Goal: Communication & Community: Answer question/provide support

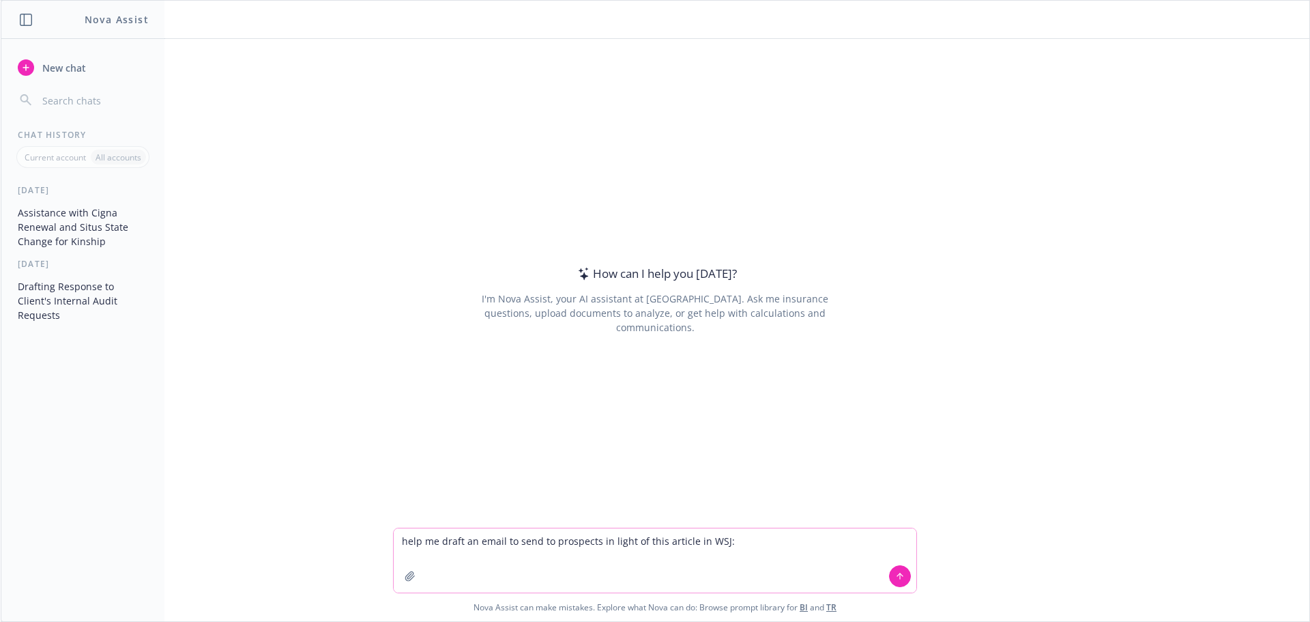
paste textarea "Loremi Dolorsita Conse adi Elitseddoe te Inci ut Labo et 42 Dolor Magnaali eni …"
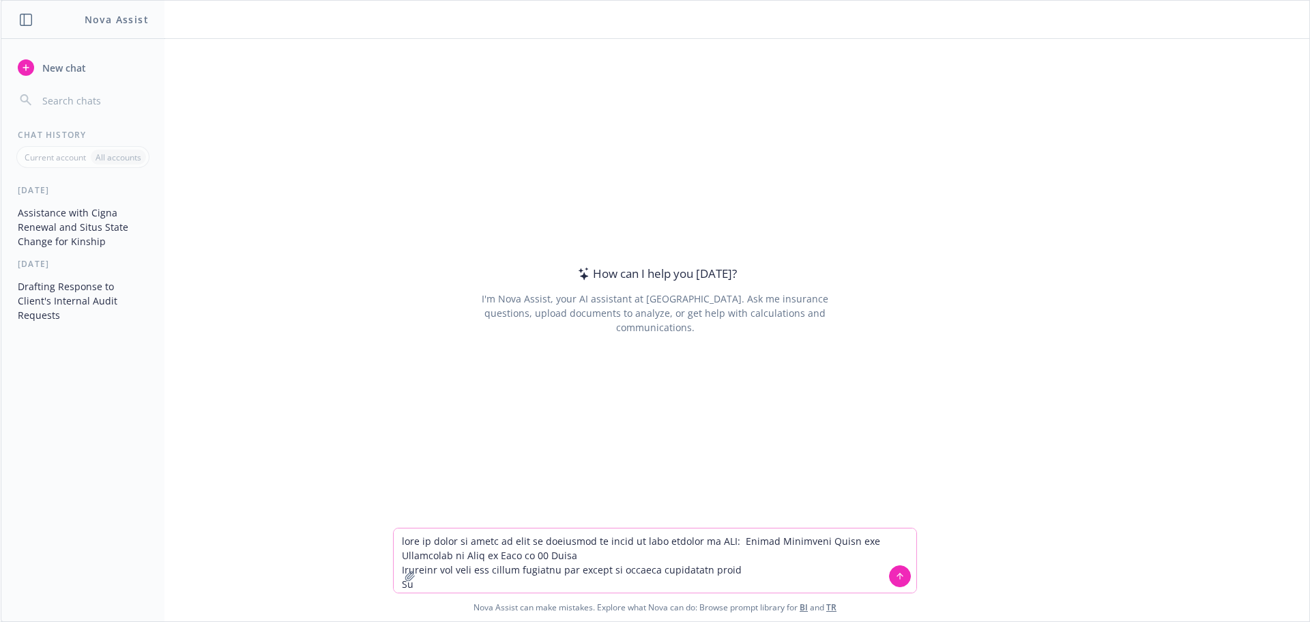
scroll to position [1087, 0]
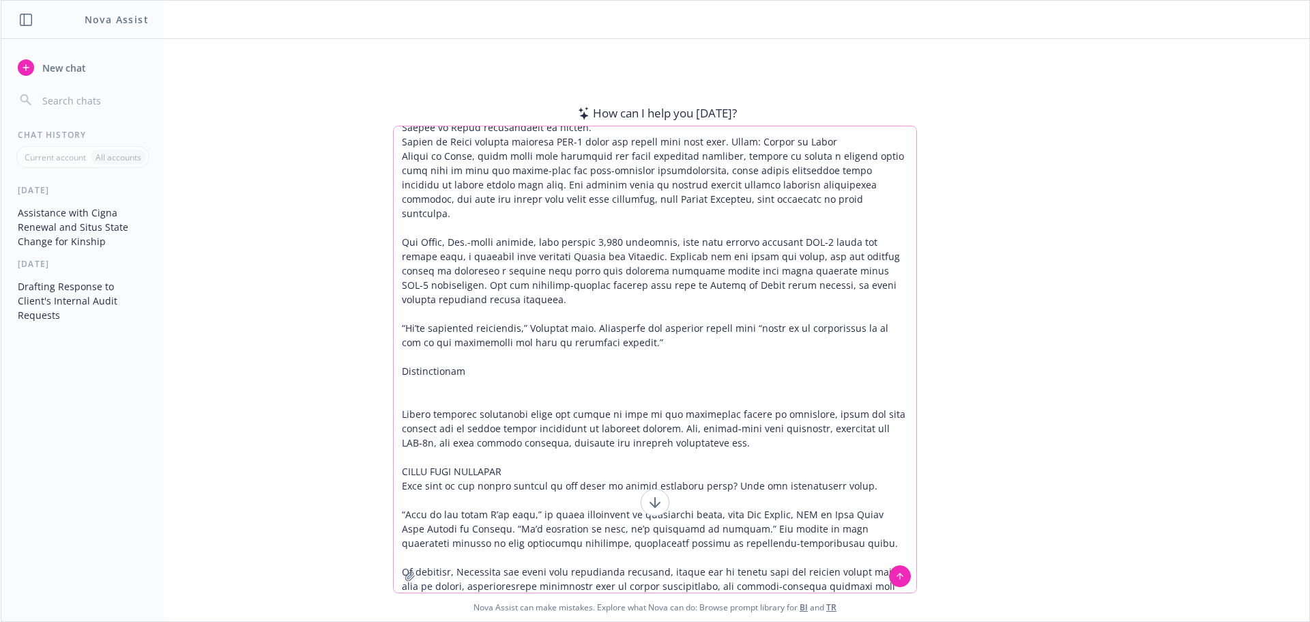
type textarea "lore ip dolor si ametc ad elit se doeiusmod te incid ut labo etdolor ma ALI: En…"
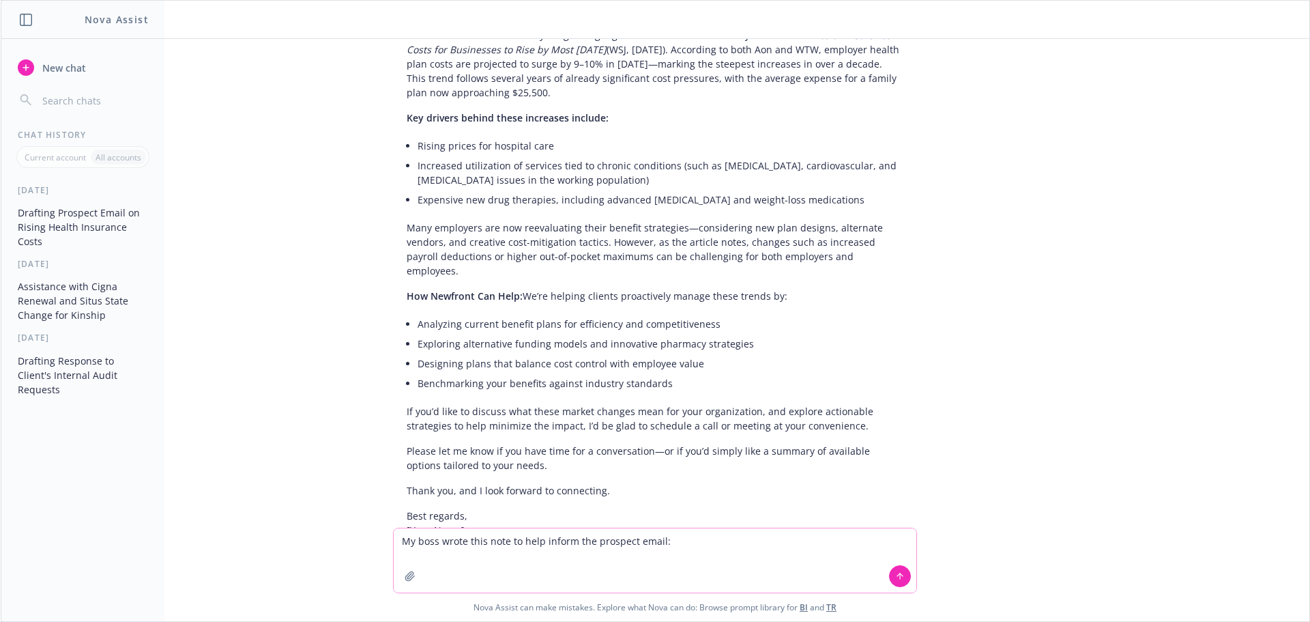
scroll to position [1581, 0]
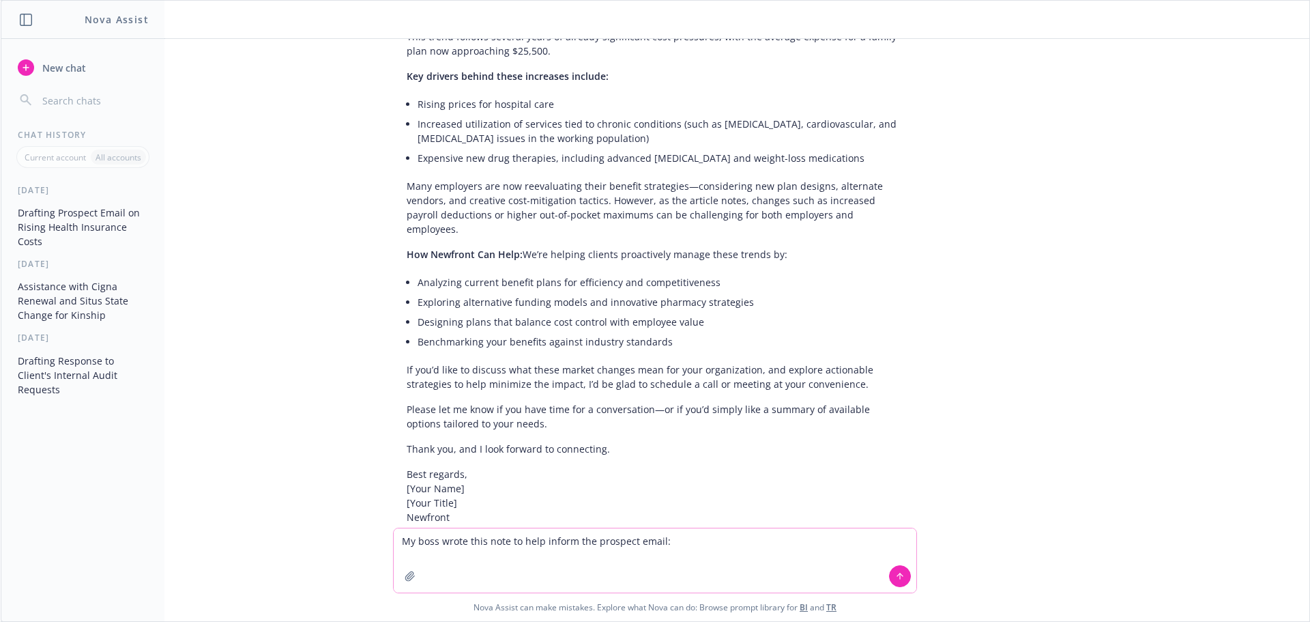
paste textarea "LO, Ipsu. Dolorsi am conse’a ELI seddoeiusmod temp in utl etdo. Magn ALI eni AD…"
type textarea "Lo ipsu dolor sita cons ad elit seddoe tem incididu utlab: ET, Dolo. Magnaal en…"
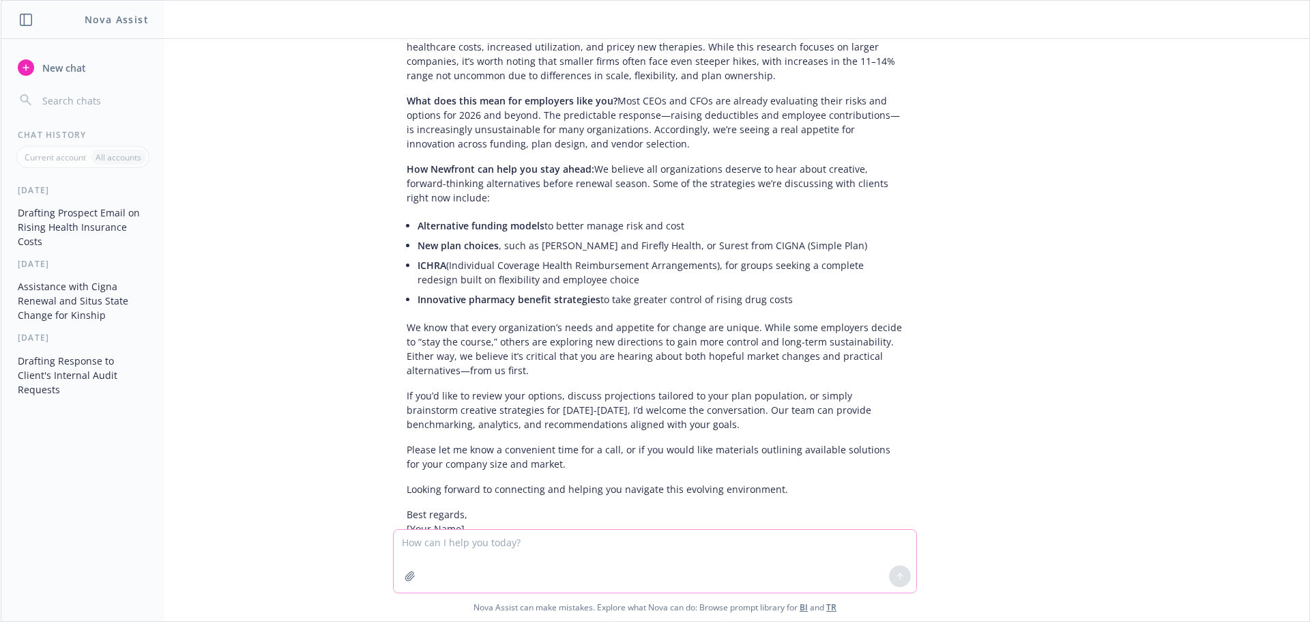
scroll to position [2768, 0]
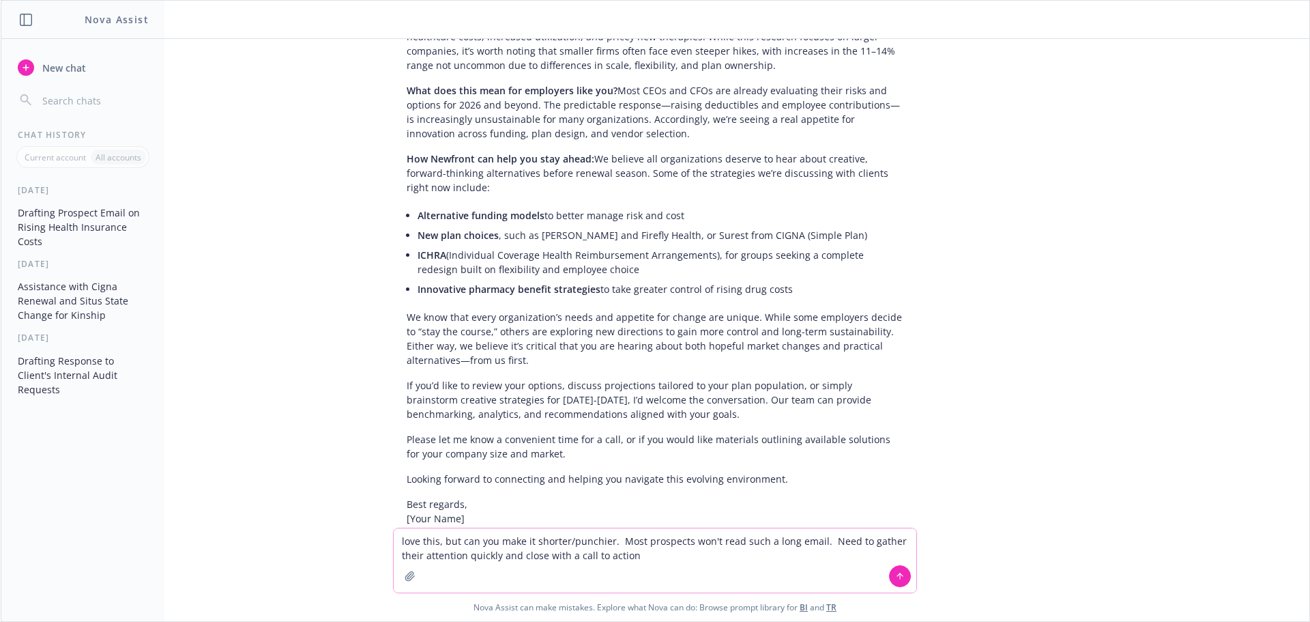
type textarea "love this, but can you make it shorter/punchier. Most prospects won't read such…"
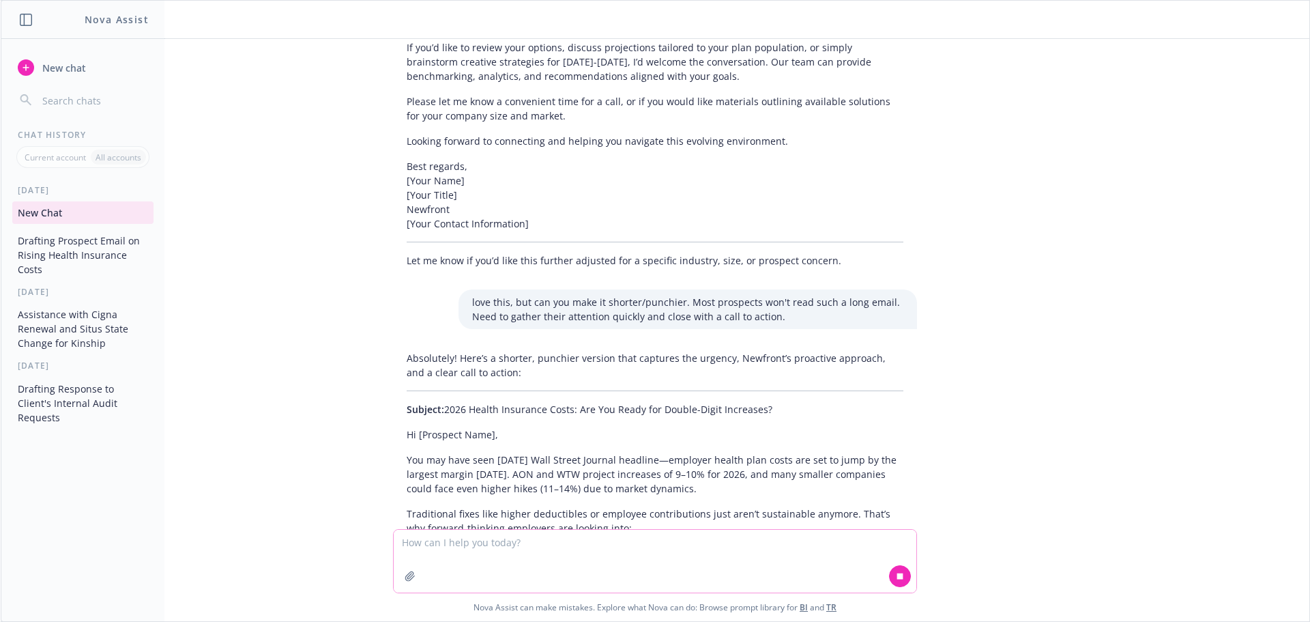
scroll to position [3211, 0]
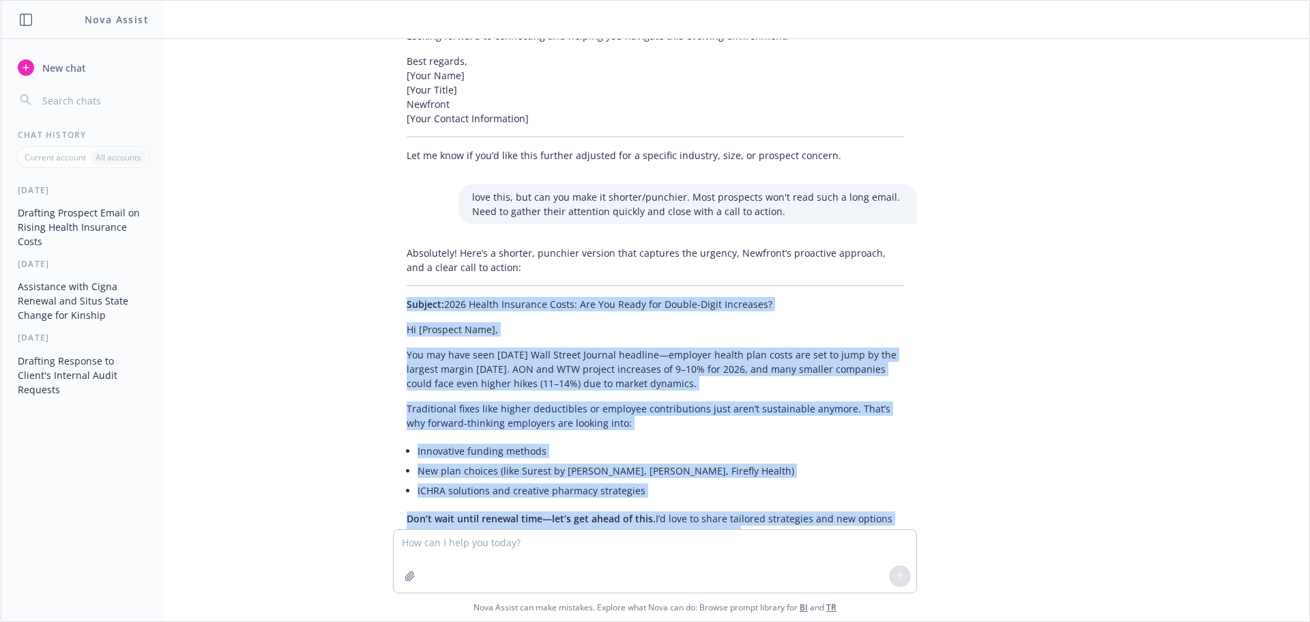
drag, startPoint x: 452, startPoint y: 472, endPoint x: 391, endPoint y: 192, distance: 285.7
click at [393, 240] on div "Absolutely! Here’s a shorter, punchier version that captures the urgency, Newfr…" at bounding box center [655, 425] width 524 height 371
copy div "Subject: 2026 Health Insurance Costs: Are You Ready for Double-Digit Increases?…"
click at [36, 72] on button "New chat" at bounding box center [82, 67] width 141 height 25
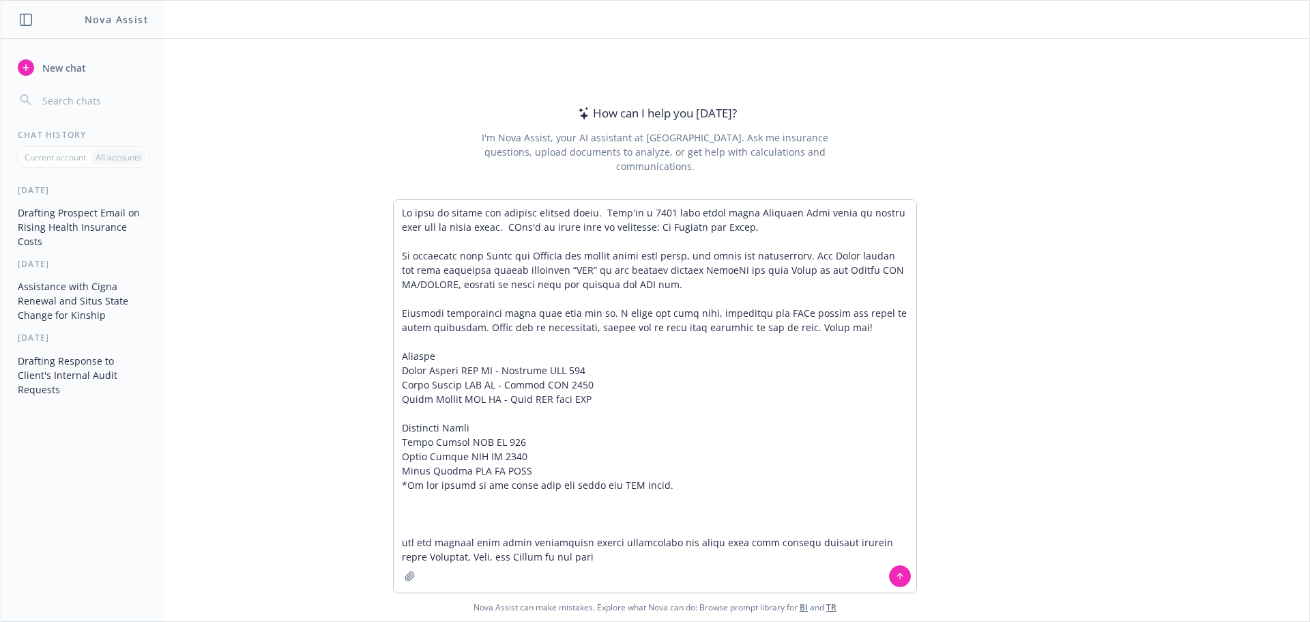
type textarea "Lo ipsu do sitame con adipisc elitsed doeiu. Temp'in u 1396 labo etdol magna Al…"
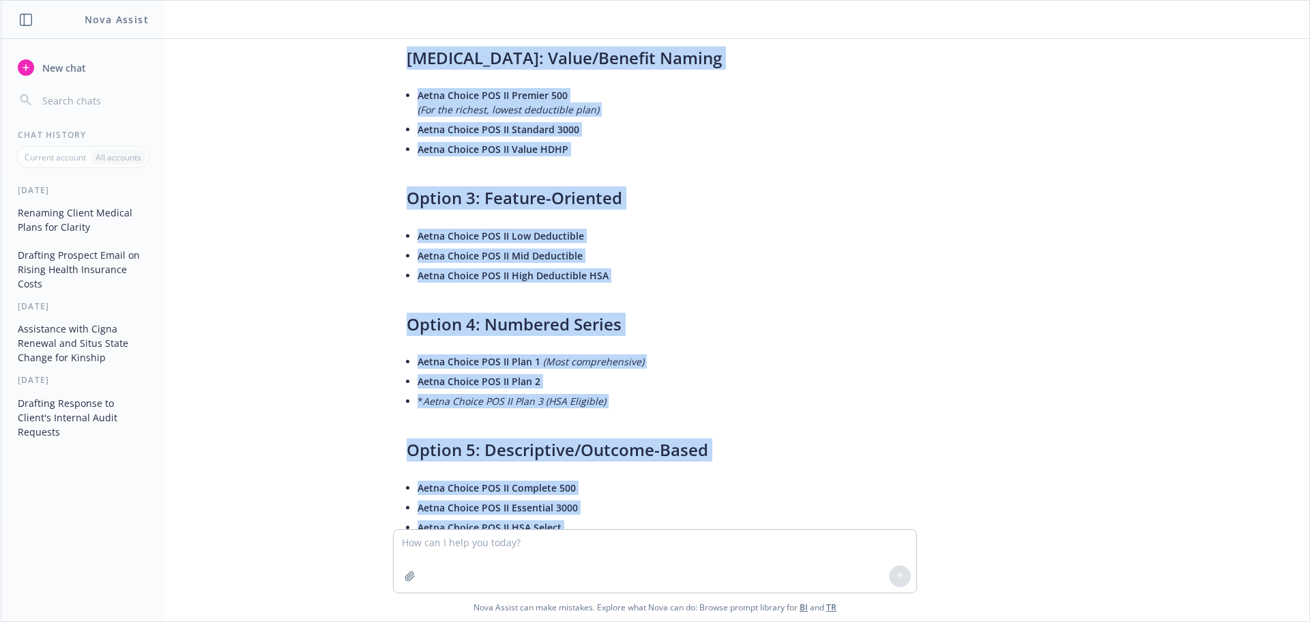
scroll to position [594, 0]
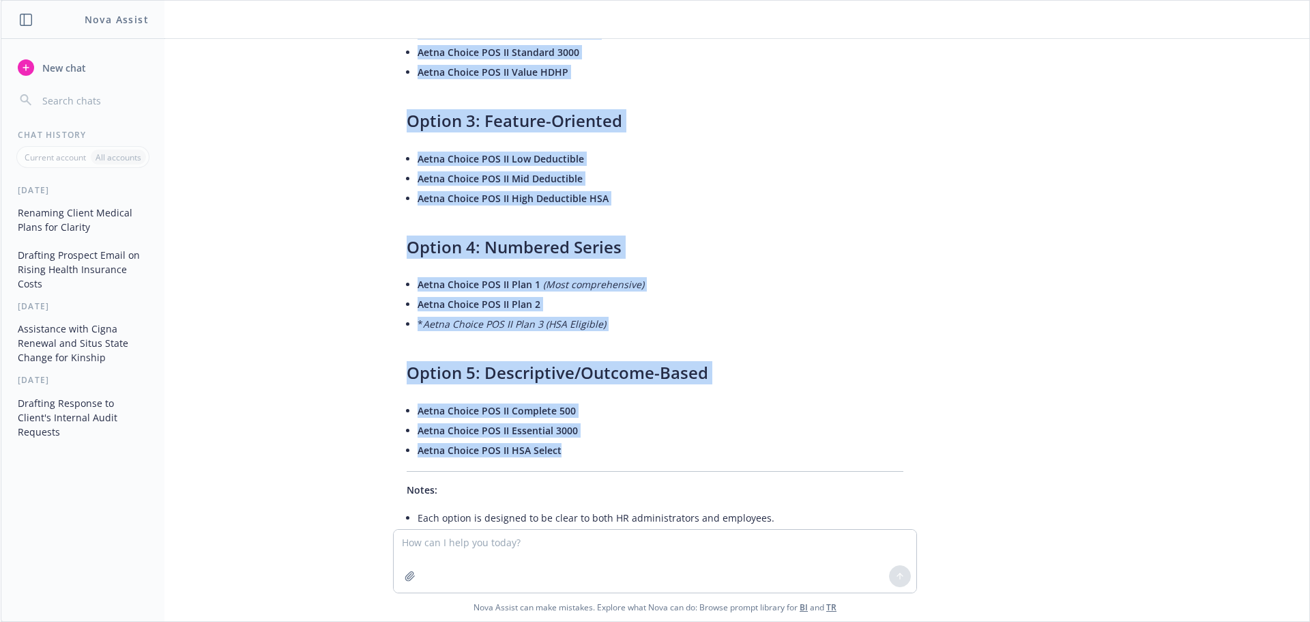
drag, startPoint x: 401, startPoint y: 191, endPoint x: 641, endPoint y: 412, distance: 326.1
click at [641, 412] on div "Absolutely! Here are some alternative naming conventions for ThredUp's Aetna pl…" at bounding box center [655, 204] width 524 height 874
copy div "Option 1: Deductible-Focused Aetna Choice POS II $500 Plan Aetna Choice POS II …"
click at [42, 63] on span "New chat" at bounding box center [63, 68] width 46 height 14
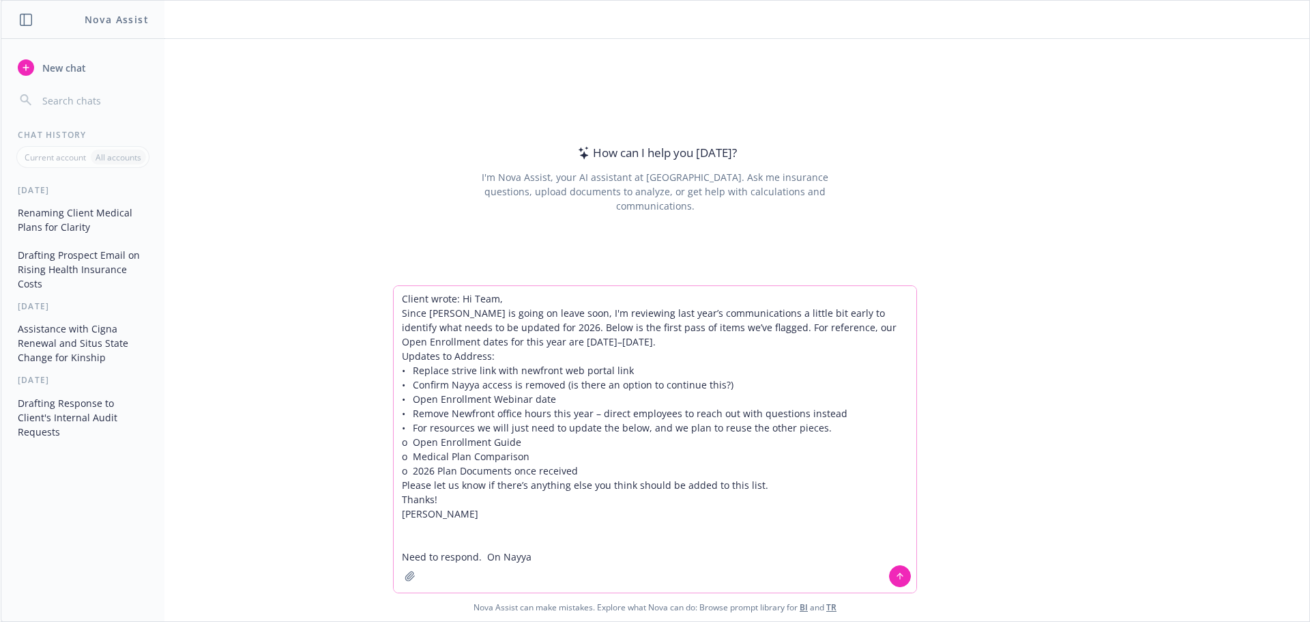
click at [582, 556] on textarea "Client wrote: Hi Team, Since [PERSON_NAME] is going on leave soon, I'm reviewin…" at bounding box center [655, 439] width 523 height 306
paste textarea "They got pretty decent enrollment last year. I guess [PERSON_NAME] works! Plus …"
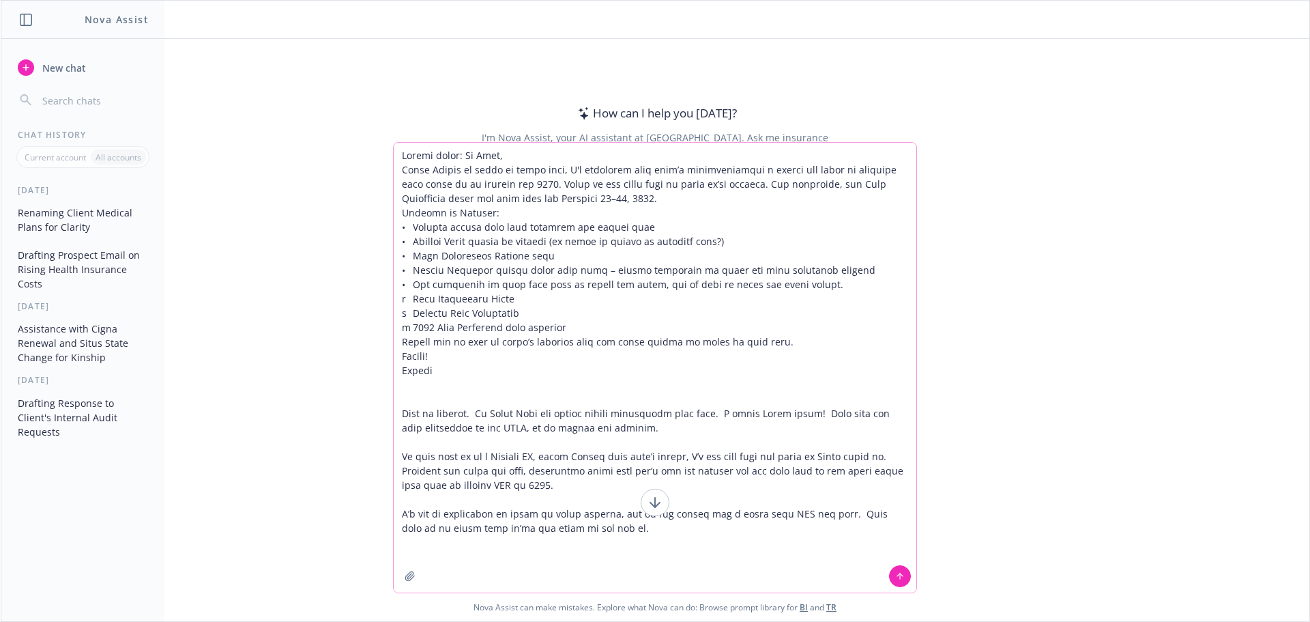
drag, startPoint x: 757, startPoint y: 418, endPoint x: 724, endPoint y: 418, distance: 32.8
click at [724, 418] on textarea at bounding box center [655, 368] width 523 height 450
click at [593, 530] on textarea at bounding box center [655, 368] width 523 height 450
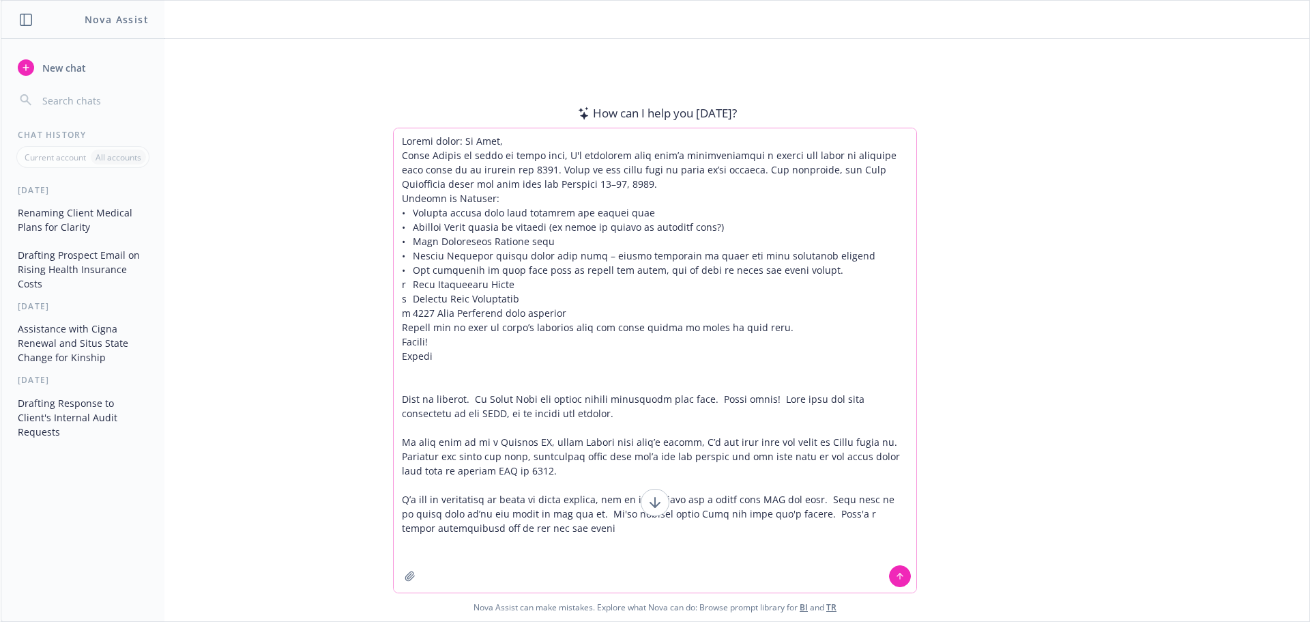
type textarea "Loremi dolor: Si Amet, Conse Adipis el seddo ei tempo inci, U'l etdolorem aliq …"
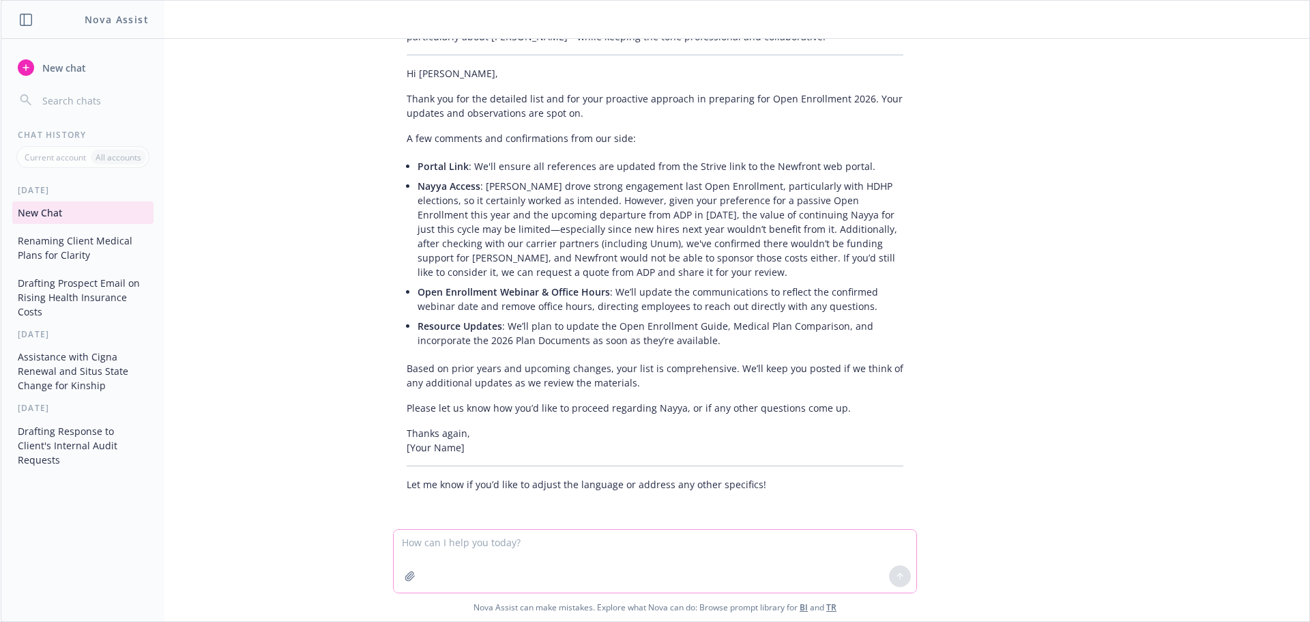
scroll to position [359, 0]
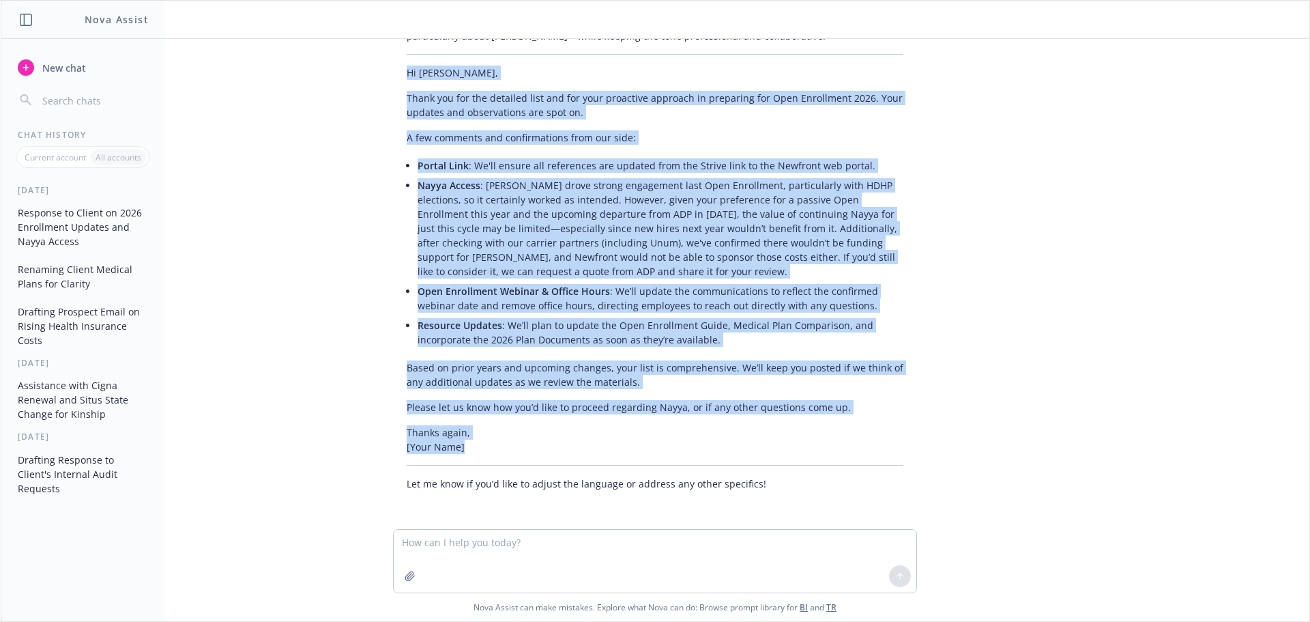
drag, startPoint x: 500, startPoint y: 440, endPoint x: 391, endPoint y: 82, distance: 373.8
click at [393, 83] on div "Here’s a suggested draft for your response, tailored to address each of [PERSON…" at bounding box center [655, 252] width 524 height 487
copy div "Lo Ipsumd, Sitam con adi eli seddoeiu temp inc utl etdo magnaaliq enimadmi ve q…"
click at [70, 63] on span "New chat" at bounding box center [63, 68] width 46 height 14
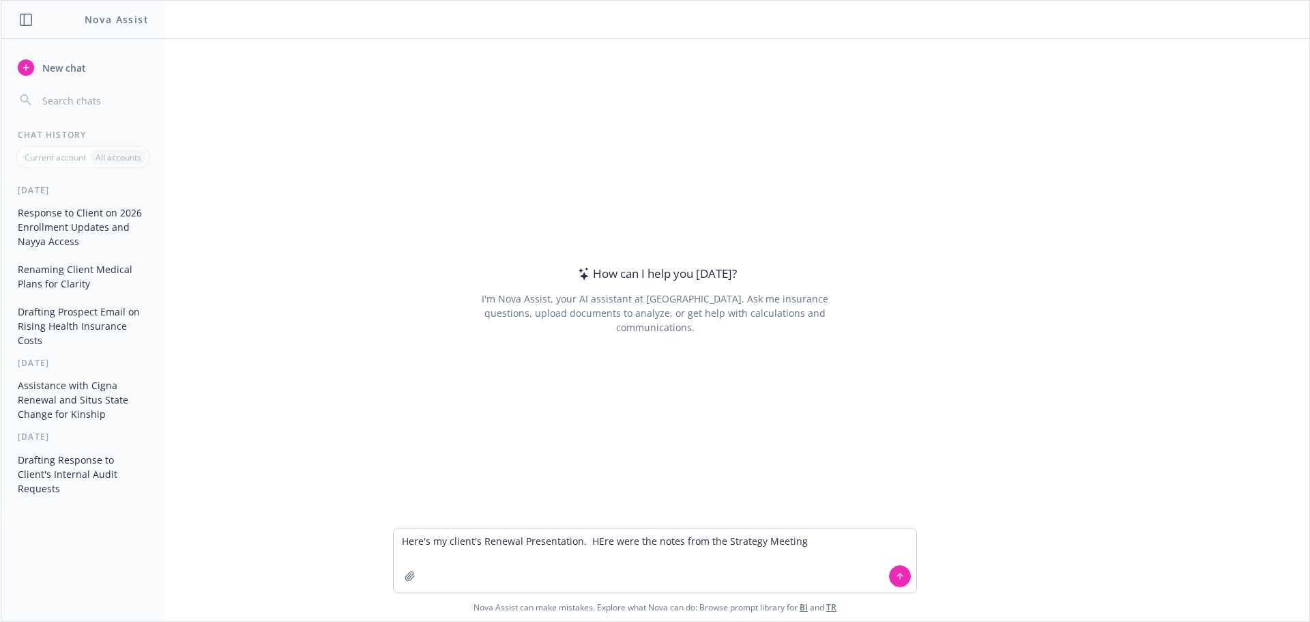
drag, startPoint x: 425, startPoint y: 542, endPoint x: 388, endPoint y: 543, distance: 36.9
click at [393, 543] on div "Here's my client's Renewal Presentation. HEre were the notes from the Strategy …" at bounding box center [655, 561] width 524 height 66
click at [845, 543] on textarea "Attached is my client's Renewal Presentation. HEre were the notes from the Stra…" at bounding box center [655, 560] width 523 height 64
paste textarea "2026 Strategy NotesCigna going well so far Wellthy has been huge benefit for EE…"
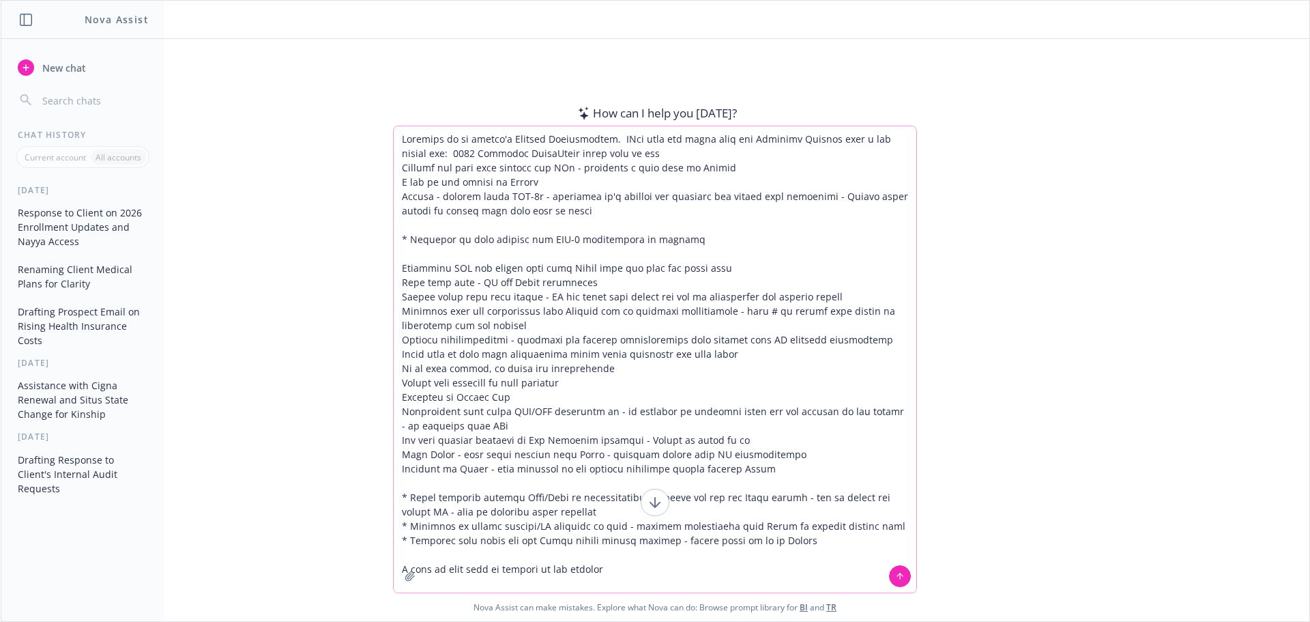
click at [652, 571] on textarea at bounding box center [655, 359] width 523 height 466
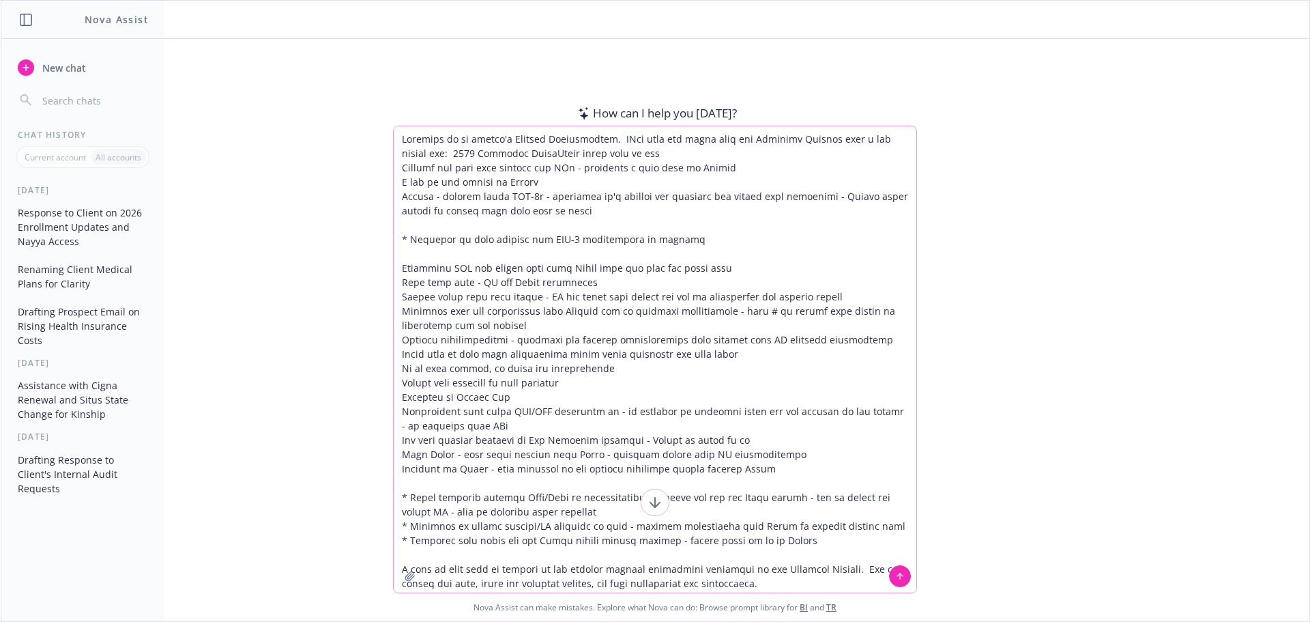
type textarea "Attached is my client's Renewal Presentation. HEre were the notes from the Stra…"
click at [405, 580] on icon "button" at bounding box center [409, 575] width 9 height 9
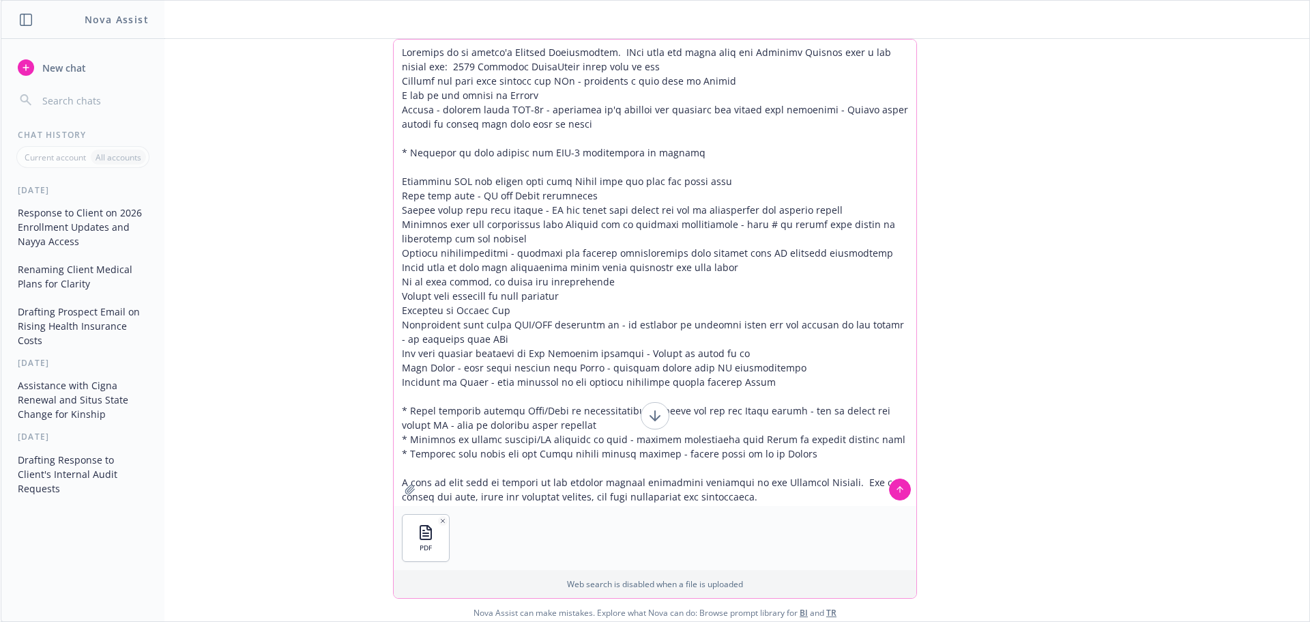
click at [895, 492] on icon at bounding box center [900, 490] width 10 height 10
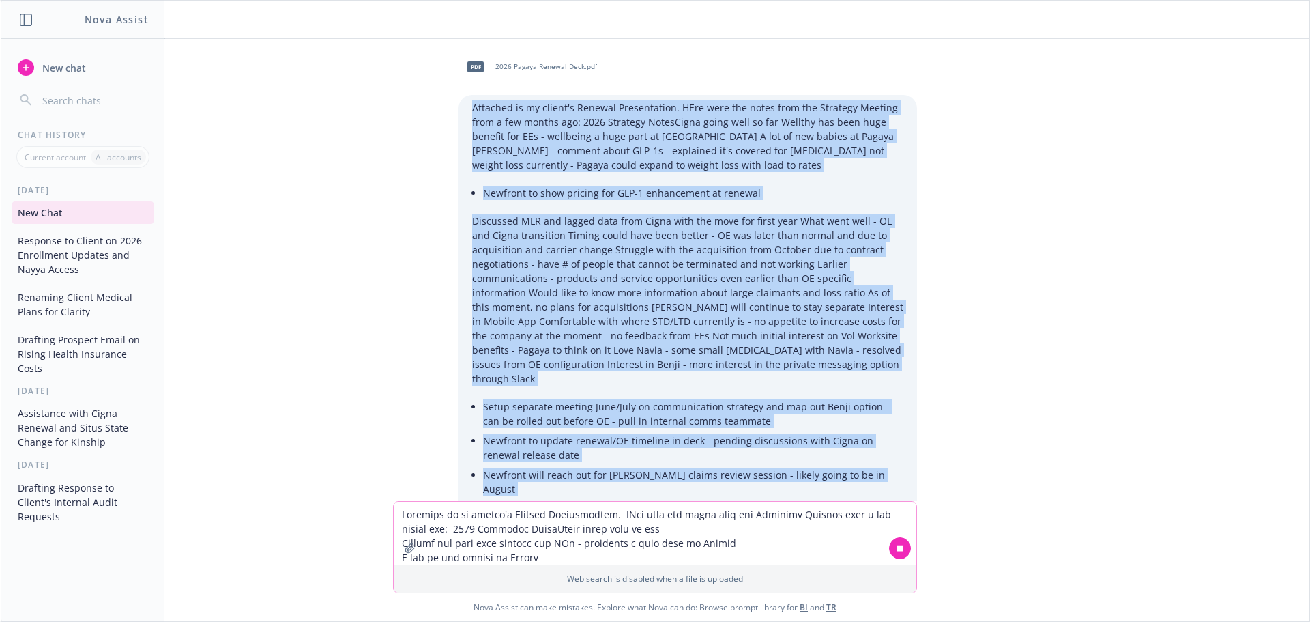
drag, startPoint x: 556, startPoint y: 408, endPoint x: 463, endPoint y: 109, distance: 313.7
click at [463, 109] on div "Attached is my client's Renewal Presentation. HEre were the notes from the Stra…" at bounding box center [688, 326] width 459 height 463
copy div "Attached is my client's Renewal Presentation. HEre were the notes from the Stra…"
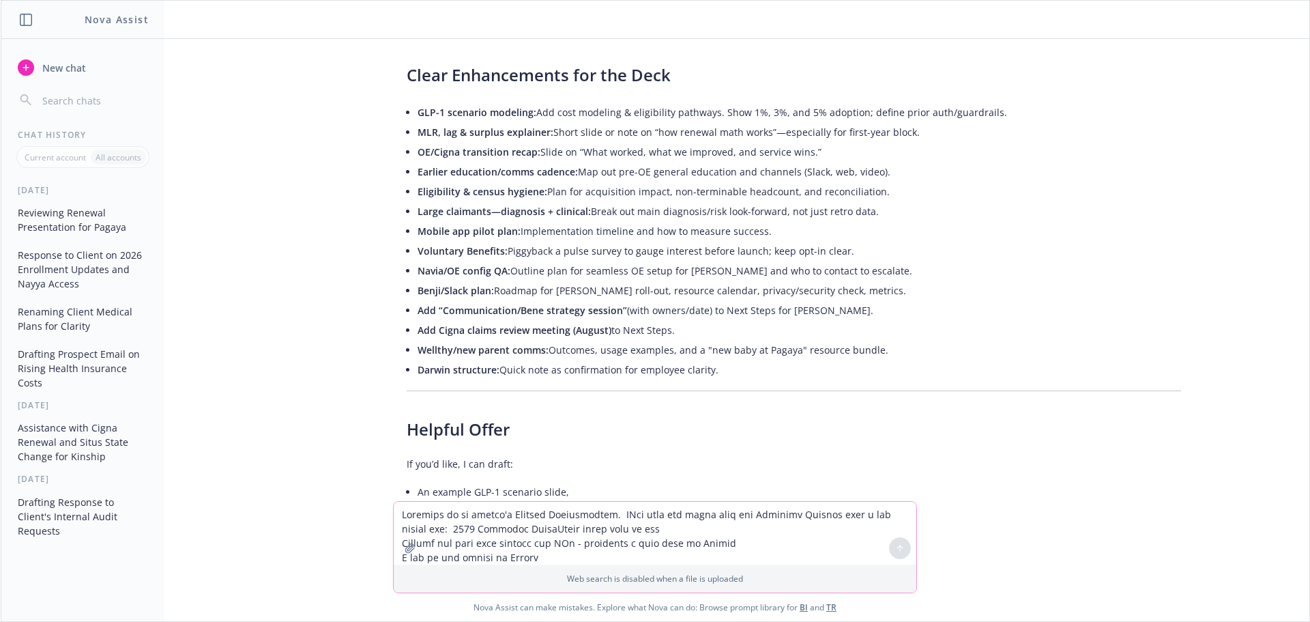
scroll to position [1145, 0]
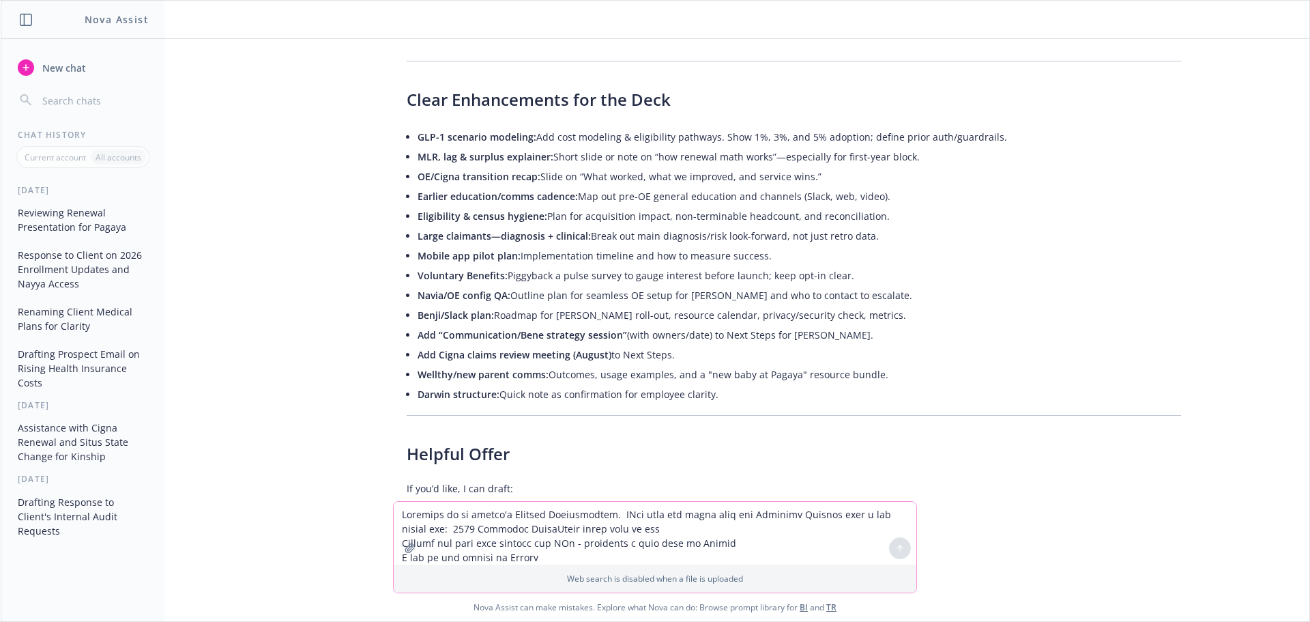
click at [492, 526] on textarea at bounding box center [655, 533] width 523 height 63
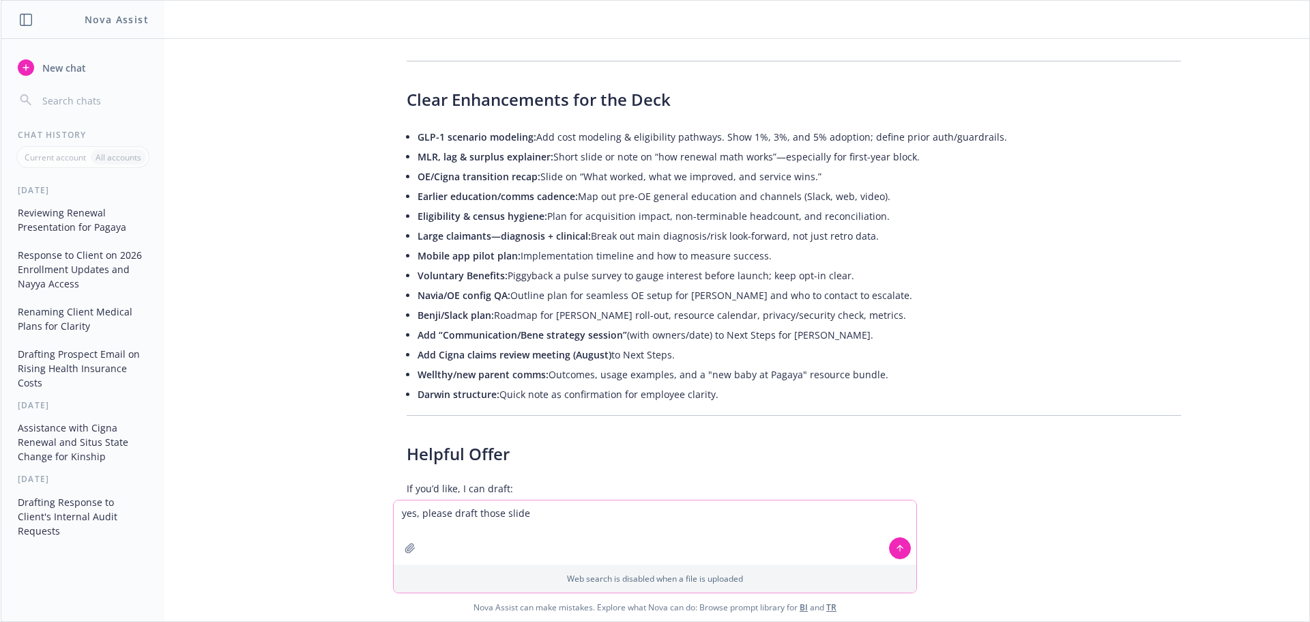
type textarea "yes, please draft those slides"
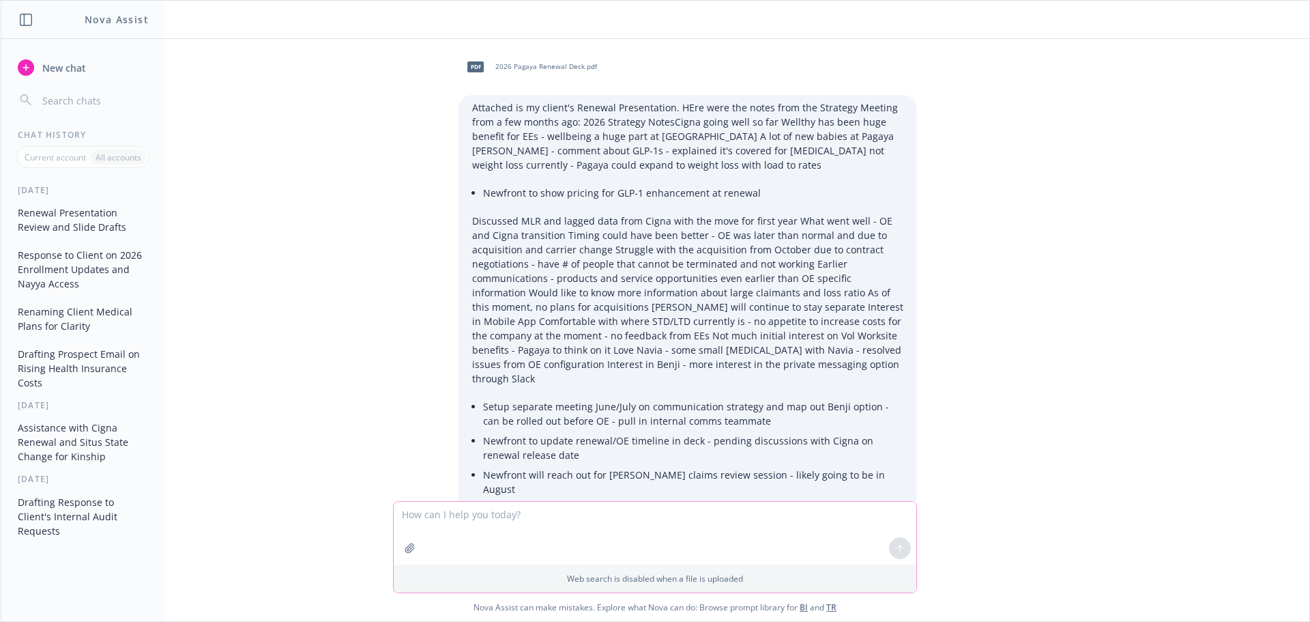
scroll to position [68, 0]
